Goal: Task Accomplishment & Management: Complete application form

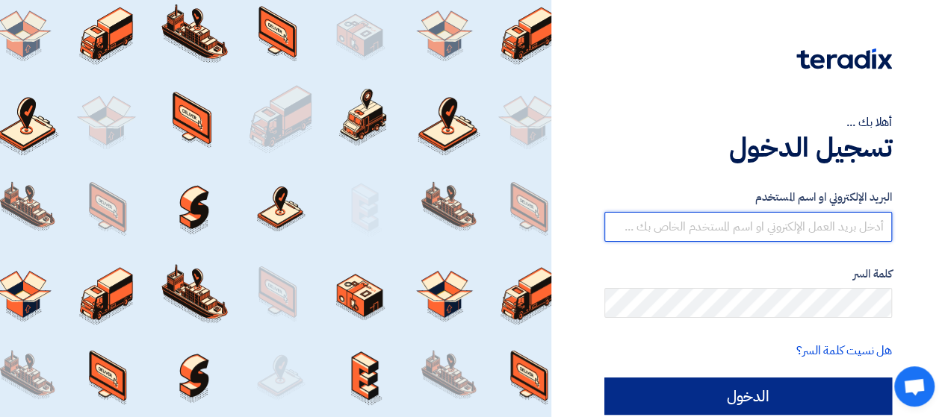
type input "nermin.hamada@2b-cs.com"
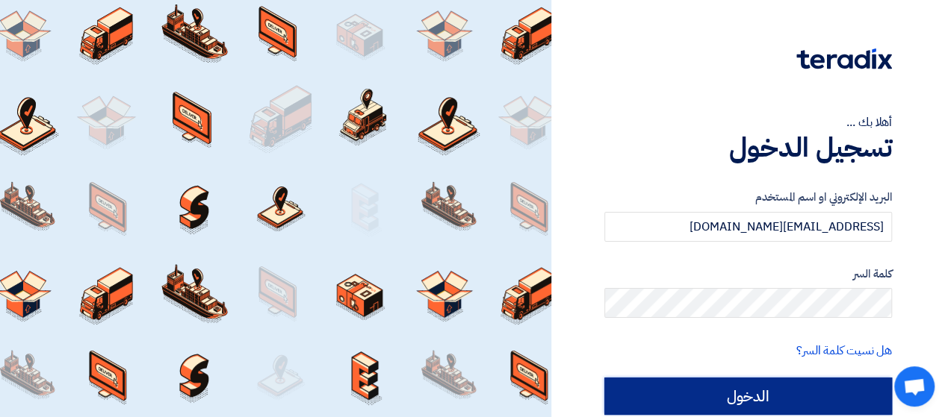
click at [795, 396] on input "الدخول" at bounding box center [747, 396] width 287 height 37
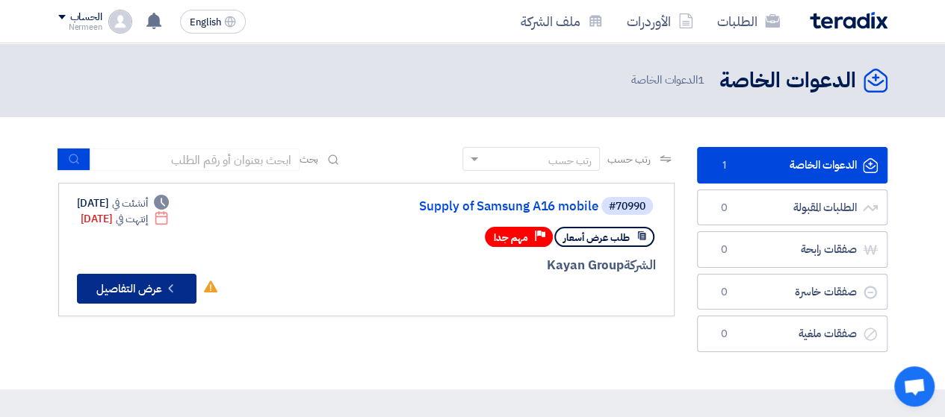
click at [167, 293] on icon "Check details" at bounding box center [171, 289] width 14 height 14
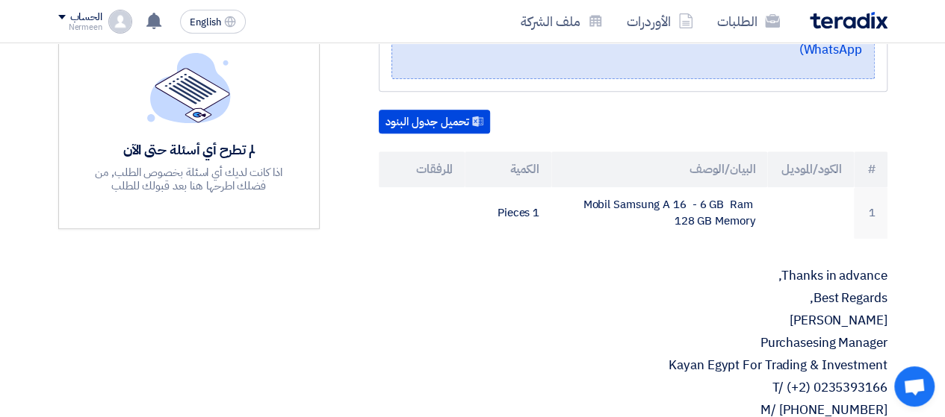
scroll to position [373, 0]
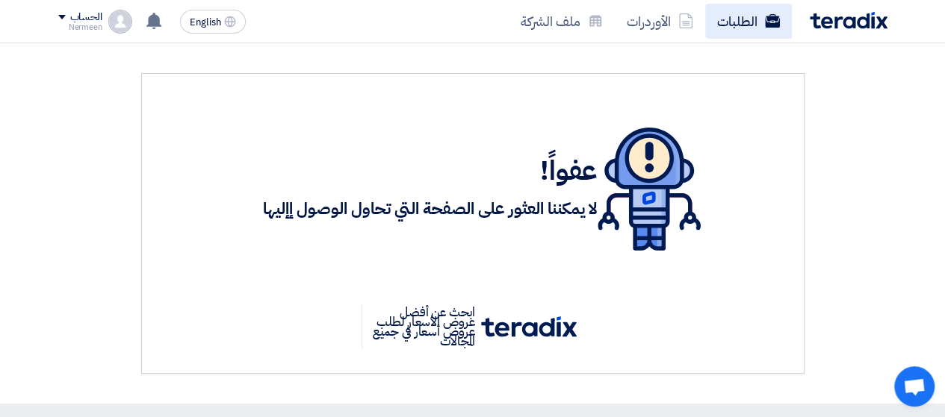
click at [749, 25] on link "الطلبات" at bounding box center [748, 21] width 87 height 35
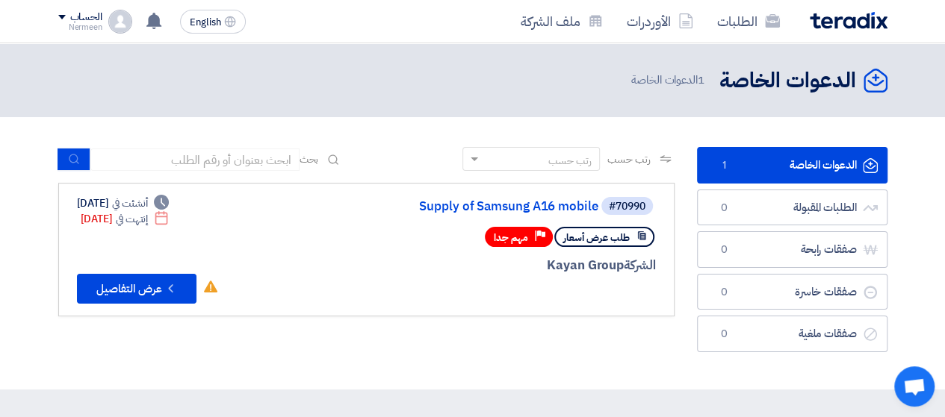
click at [608, 276] on div "#70990 Supply of Samsung A16 mobile طلب عرض أسعار Priority مهم جدا الشركة Kayan…" at bounding box center [475, 250] width 359 height 108
click at [663, 86] on span "1 الدعوات الخاصة" at bounding box center [669, 80] width 76 height 17
click at [161, 296] on button "Check details عرض التفاصيل" at bounding box center [136, 289] width 119 height 30
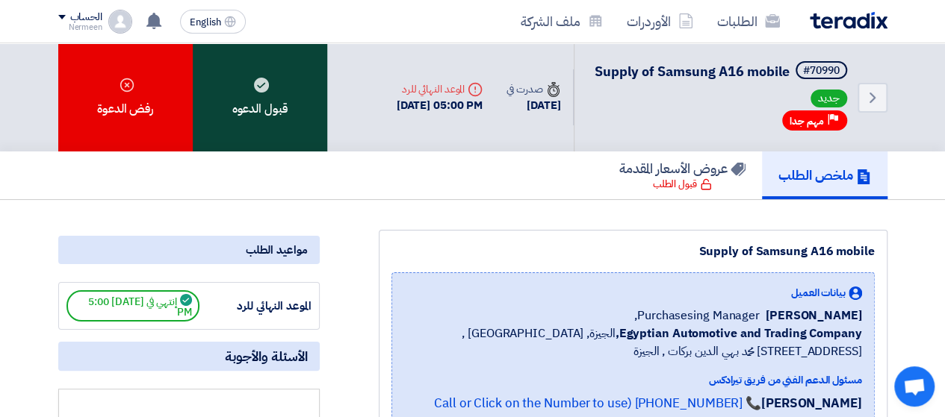
click at [249, 81] on div "قبول الدعوه" at bounding box center [260, 97] width 134 height 108
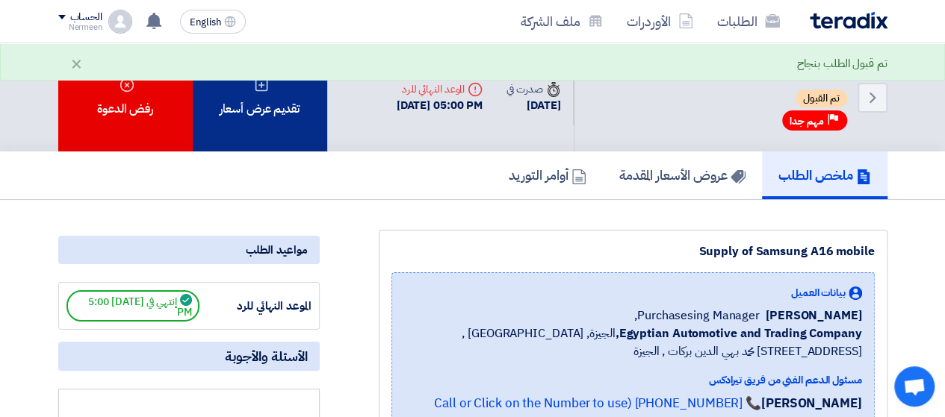
click at [290, 128] on div "تقديم عرض أسعار" at bounding box center [260, 97] width 134 height 108
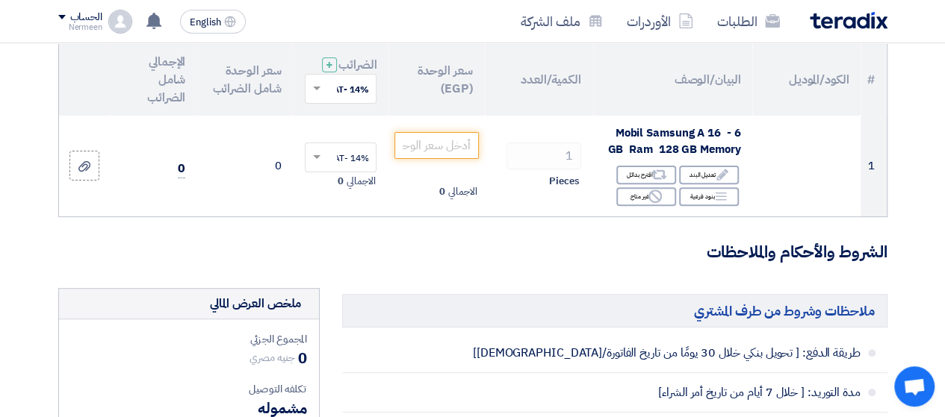
scroll to position [149, 0]
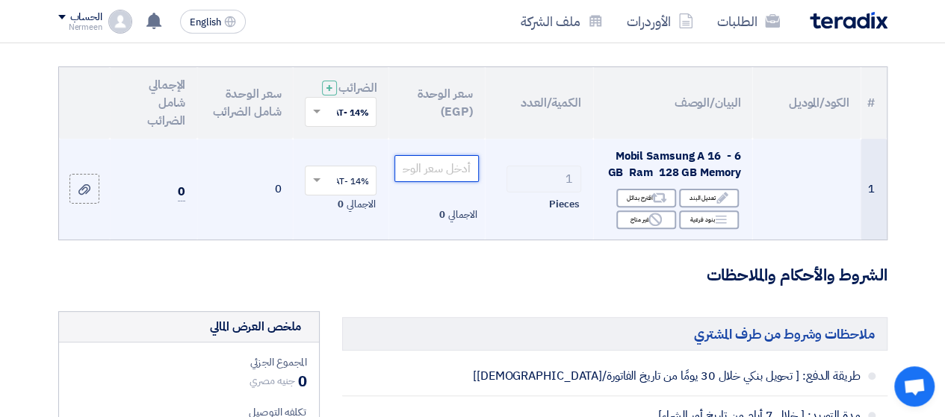
click at [454, 177] on input "number" at bounding box center [436, 168] width 84 height 27
